Goal: Check status: Check status

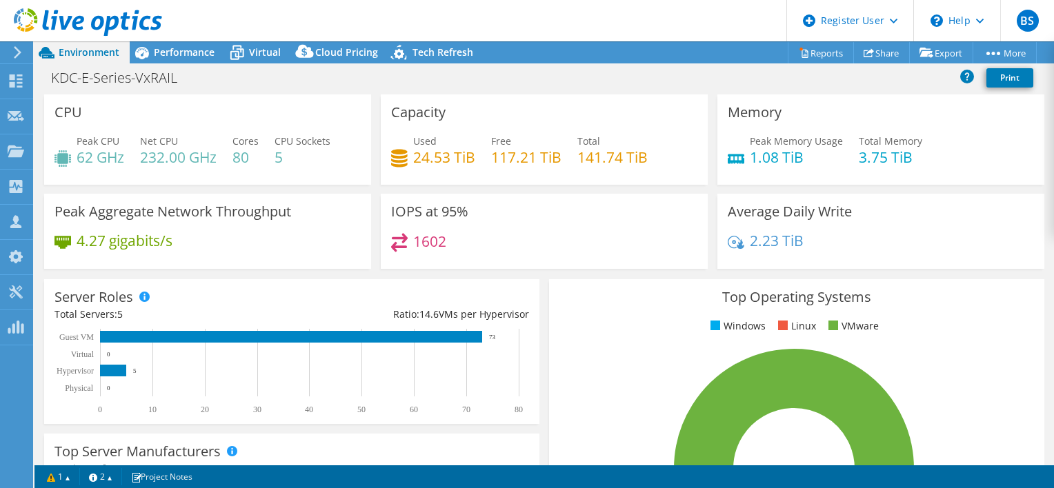
select select "USD"
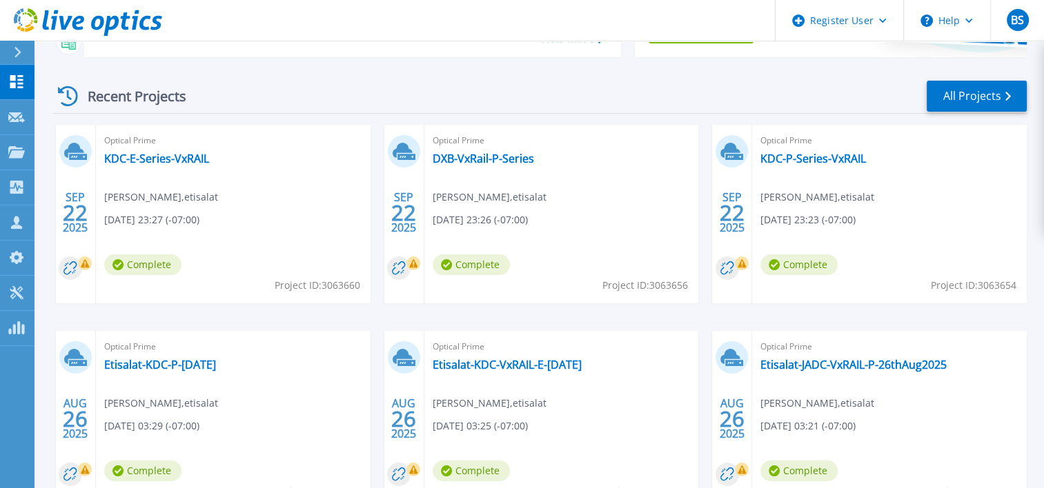
scroll to position [182, 0]
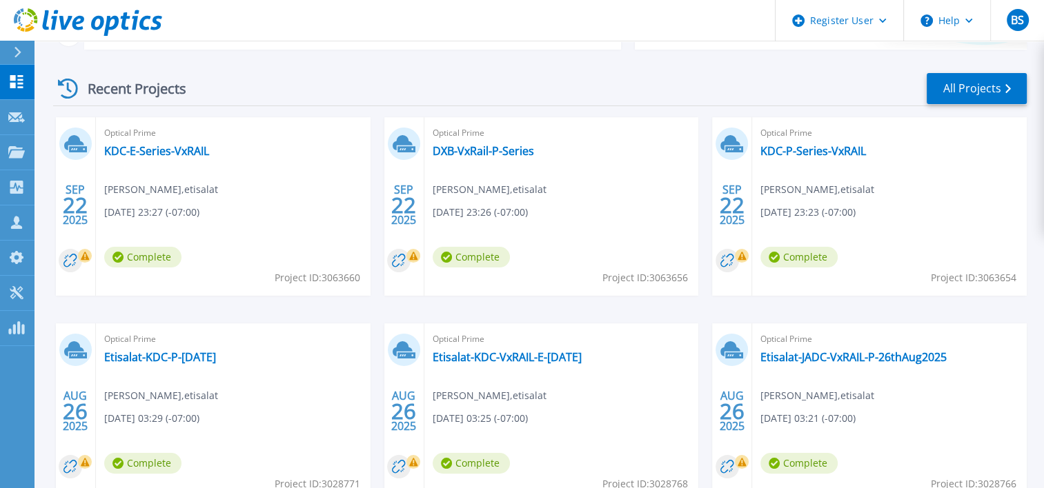
click at [287, 83] on div "Recent Projects All Projects" at bounding box center [539, 89] width 973 height 34
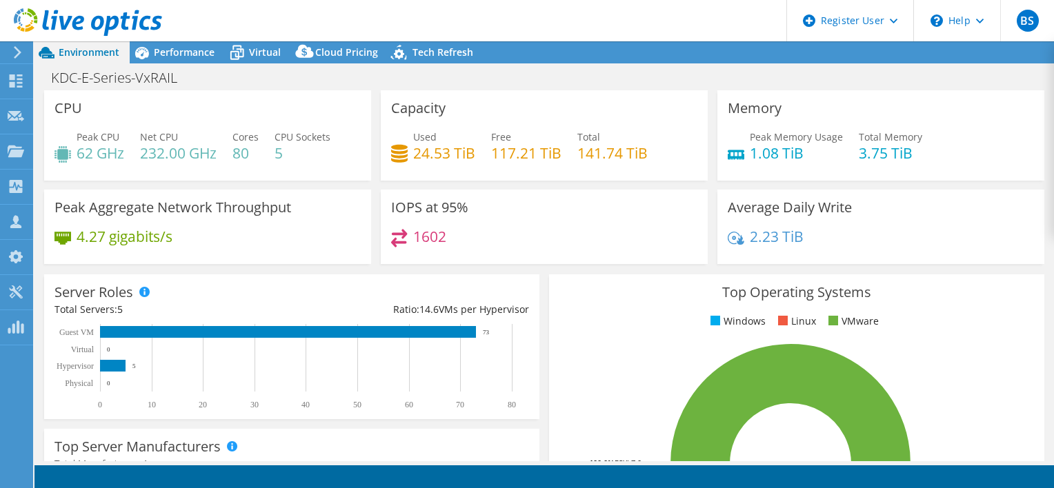
select select "USD"
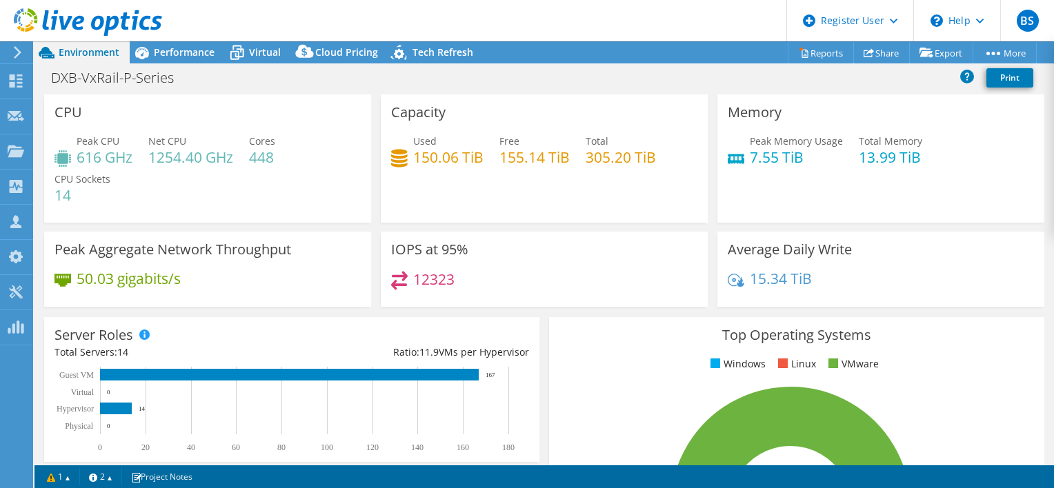
select select "USD"
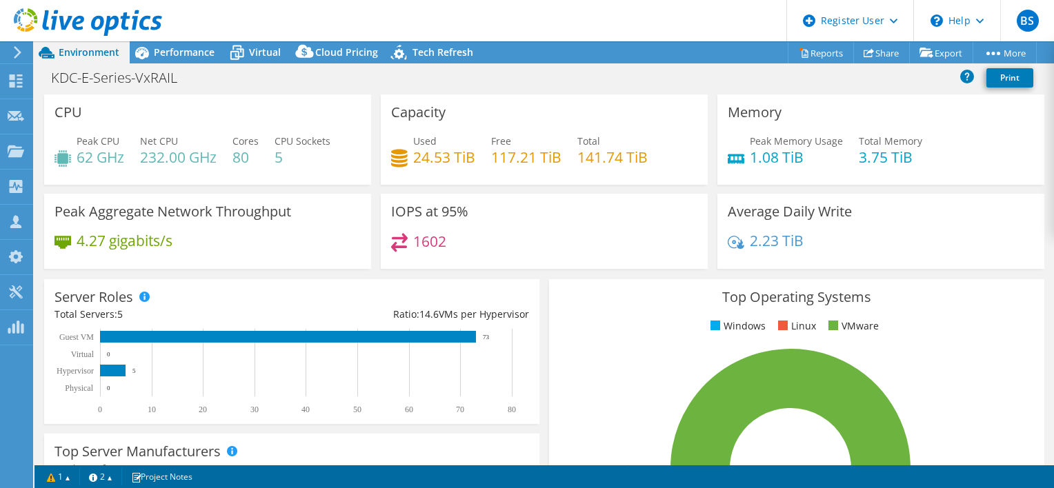
select select "USD"
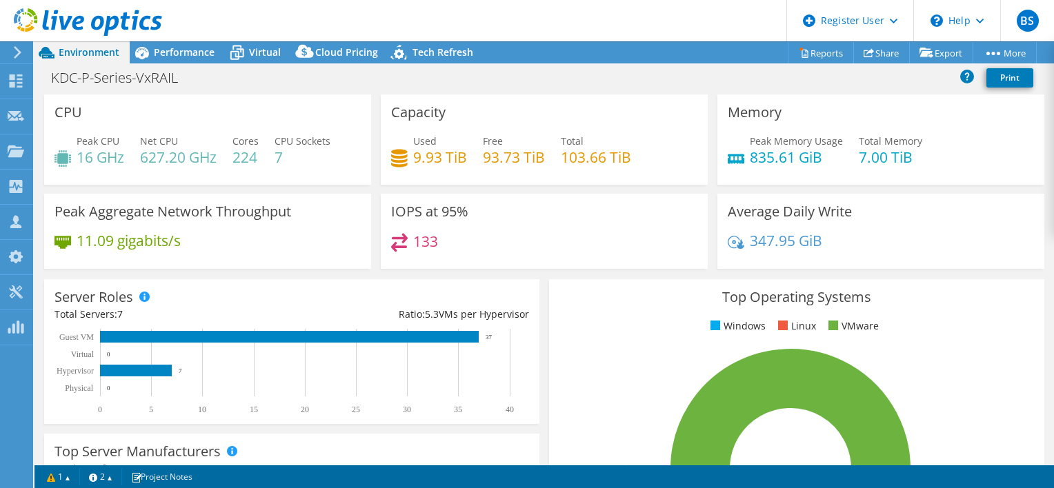
select select "USD"
